Goal: Find specific page/section: Find specific page/section

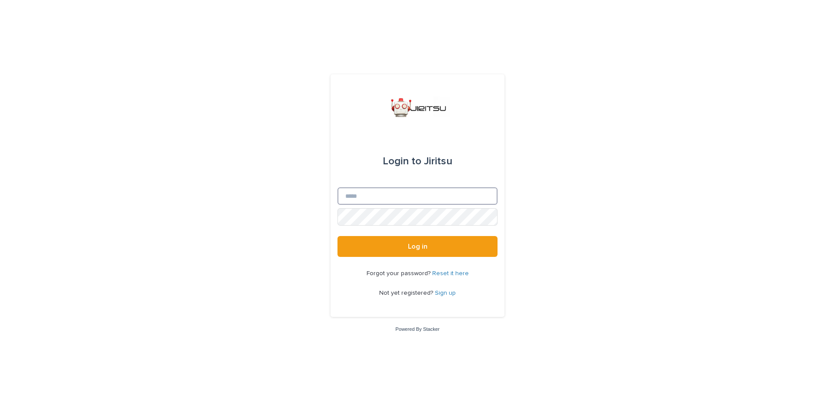
click at [428, 196] on input "Email" at bounding box center [417, 195] width 160 height 17
type input "**********"
click at [337, 236] on button "Log in" at bounding box center [417, 246] width 160 height 21
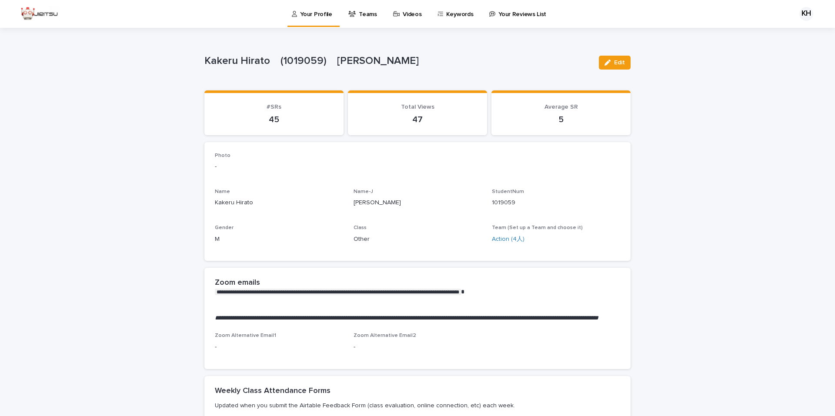
click at [365, 20] on link "Teams" at bounding box center [363, 13] width 33 height 27
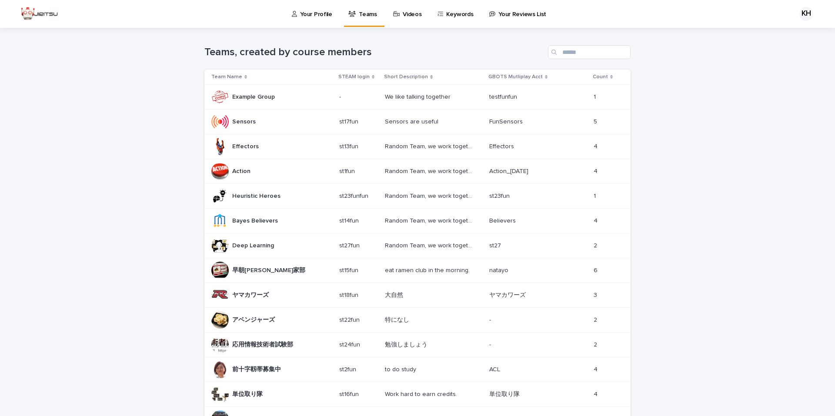
click at [263, 170] on div "Action Action" at bounding box center [271, 171] width 121 height 17
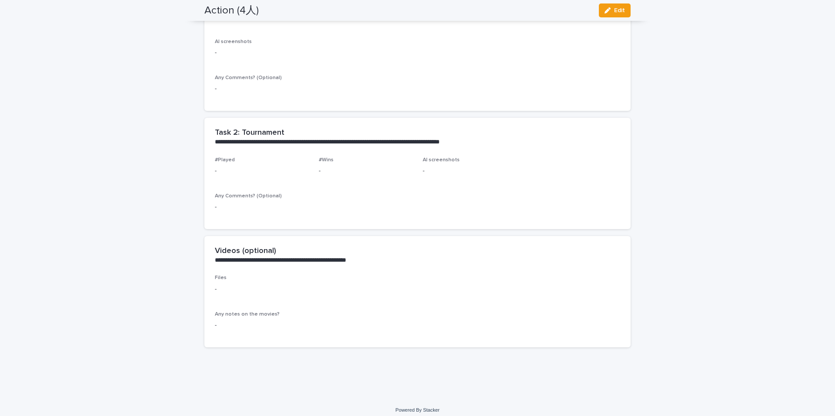
scroll to position [366, 0]
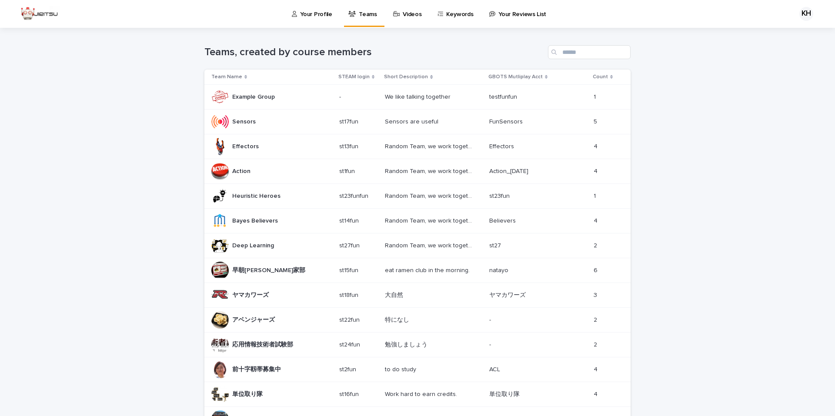
click at [410, 7] on p "Videos" at bounding box center [412, 9] width 19 height 18
